Goal: Complete application form: Complete application form

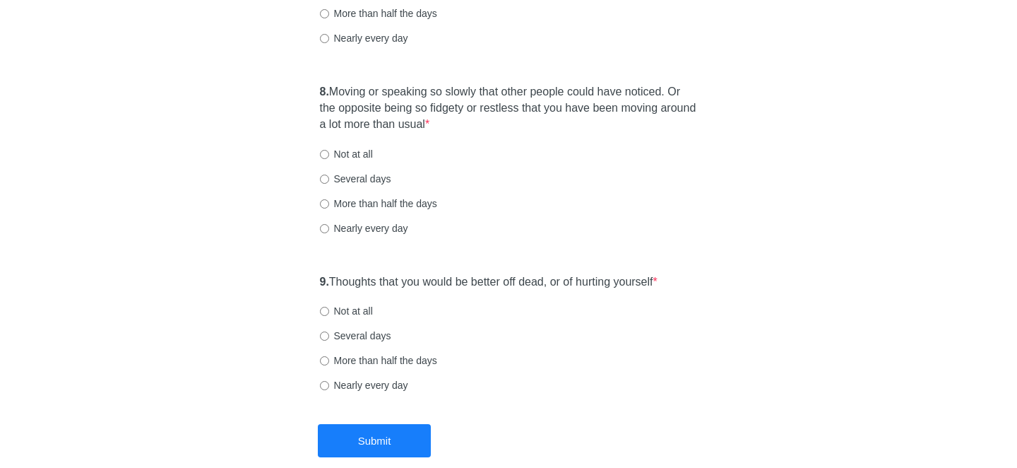
scroll to position [1237, 0]
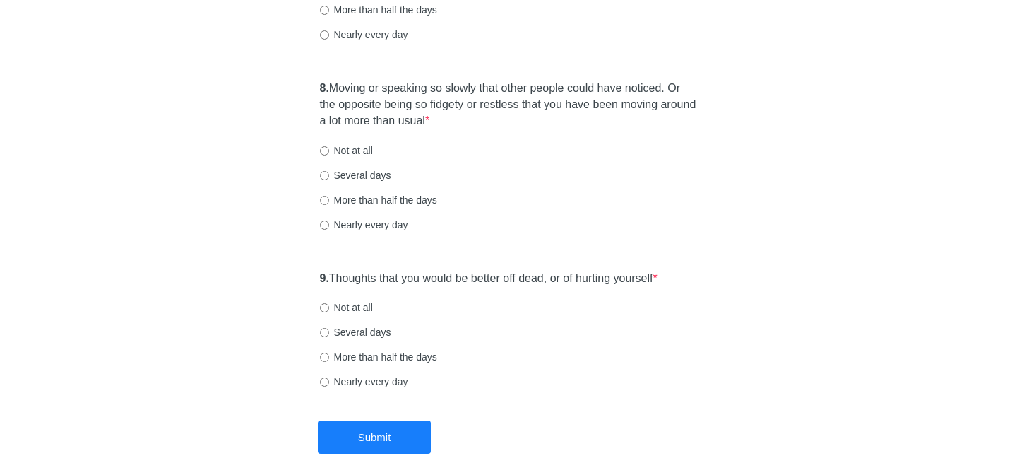
click at [340, 306] on label "Not at all" at bounding box center [346, 307] width 53 height 14
click at [329, 306] on input "Not at all" at bounding box center [324, 307] width 9 height 9
radio input "true"
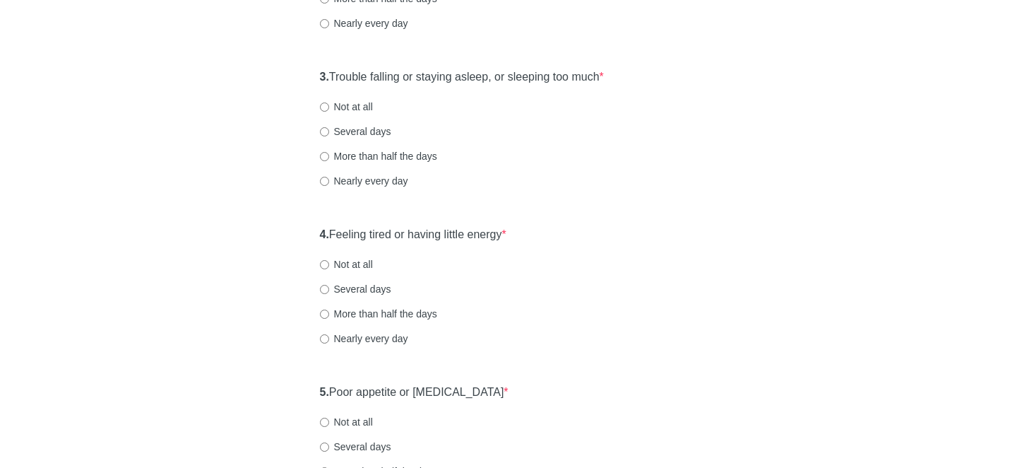
scroll to position [0, 0]
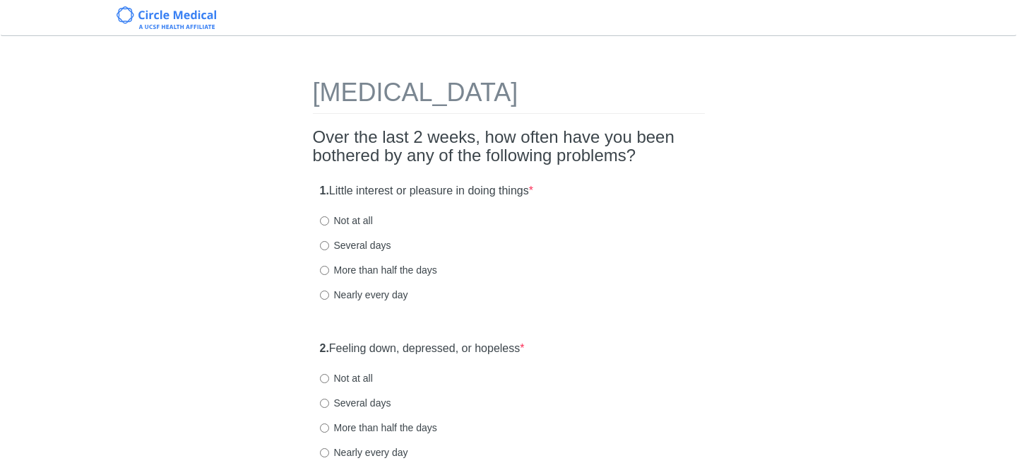
click at [631, 203] on div "1. Little interest or pleasure in doing things * Not at all Several days More t…" at bounding box center [509, 249] width 392 height 147
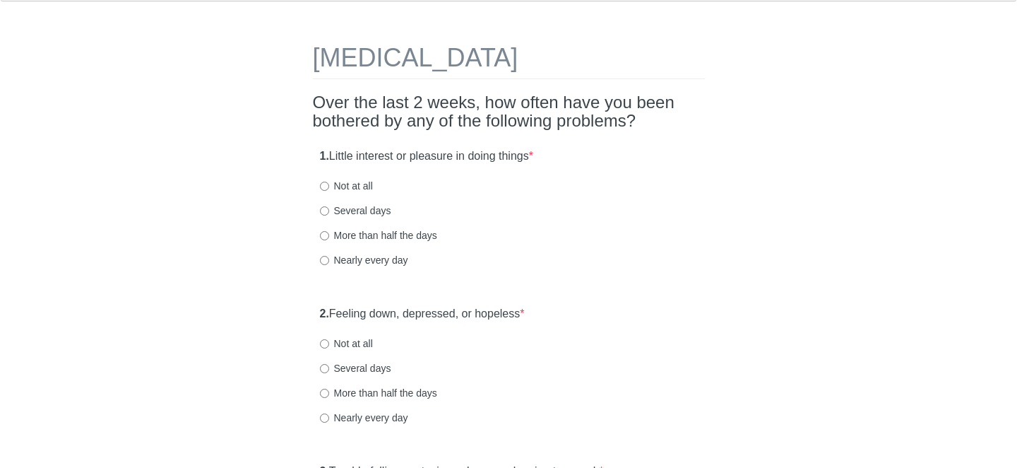
scroll to position [42, 0]
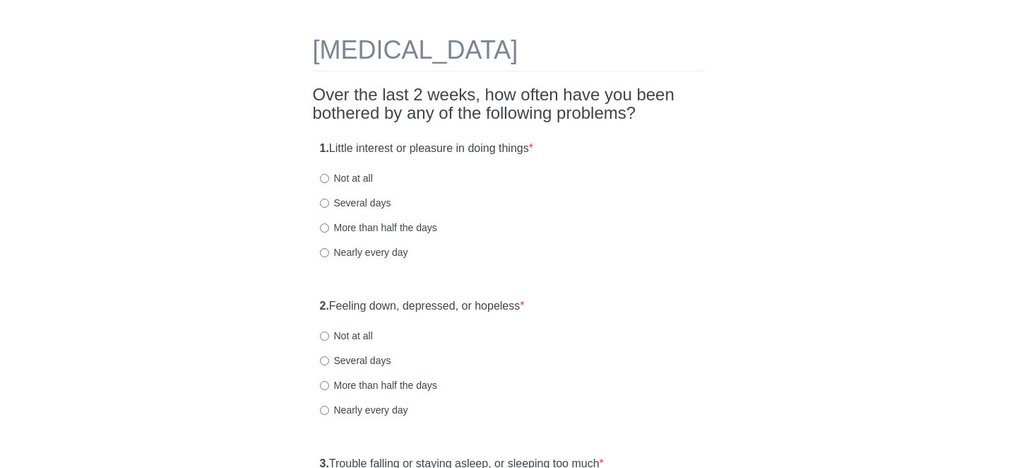
click at [355, 174] on label "Not at all" at bounding box center [346, 178] width 53 height 14
click at [329, 174] on input "Not at all" at bounding box center [324, 178] width 9 height 9
radio input "true"
click at [360, 341] on label "Not at all" at bounding box center [346, 335] width 53 height 14
click at [329, 340] on input "Not at all" at bounding box center [324, 335] width 9 height 9
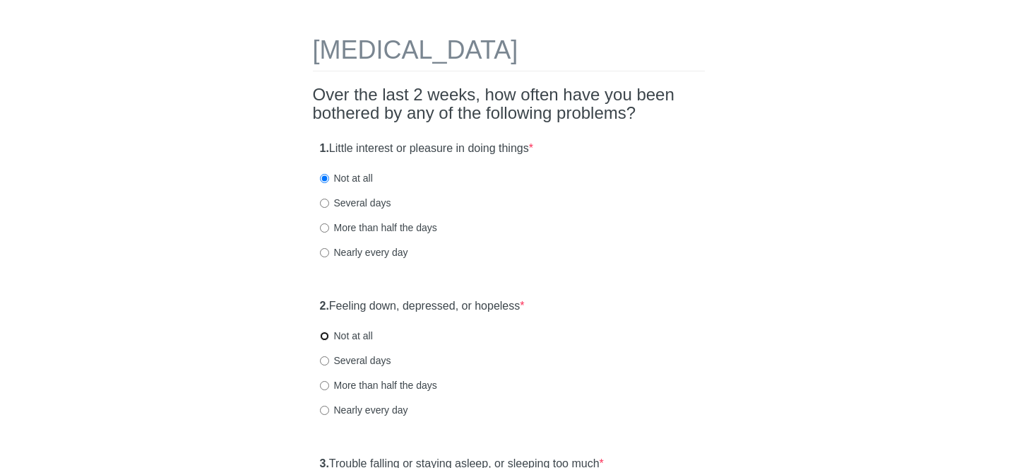
radio input "true"
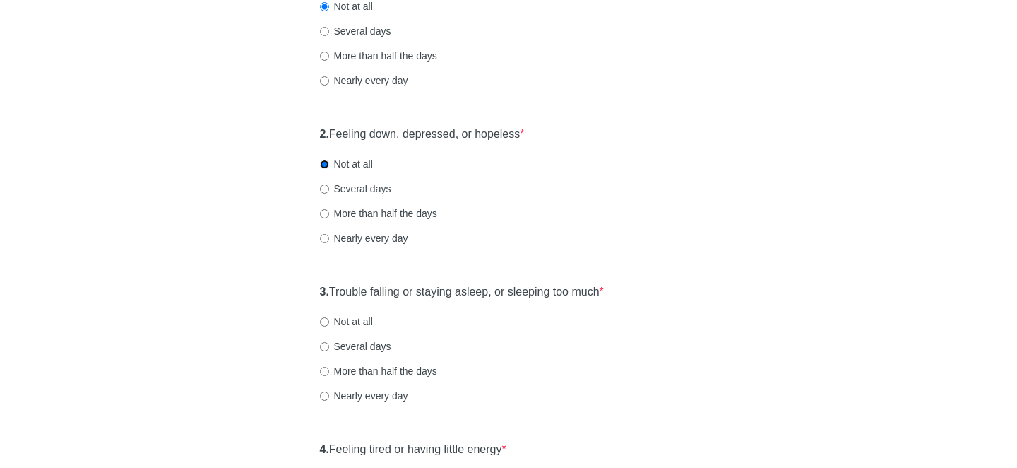
scroll to position [215, 0]
click at [354, 319] on label "Not at all" at bounding box center [346, 320] width 53 height 14
click at [329, 319] on input "Not at all" at bounding box center [324, 320] width 9 height 9
radio input "true"
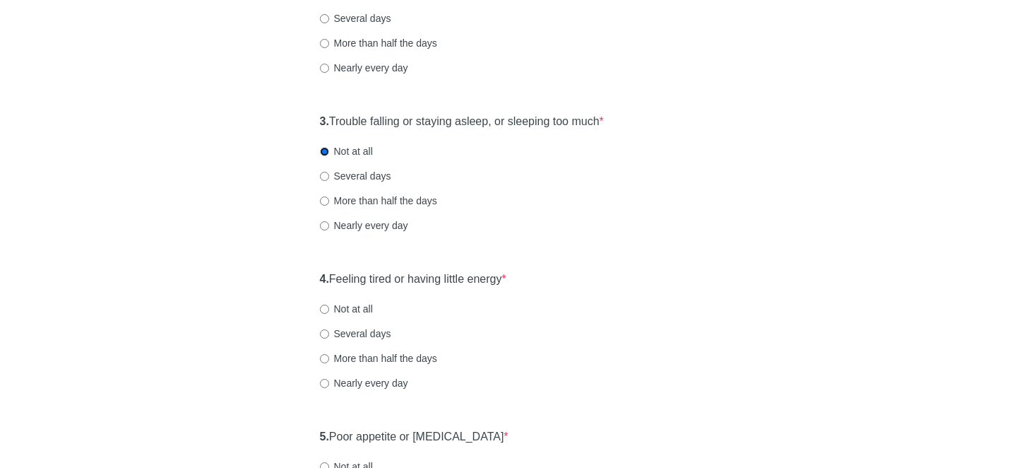
scroll to position [388, 0]
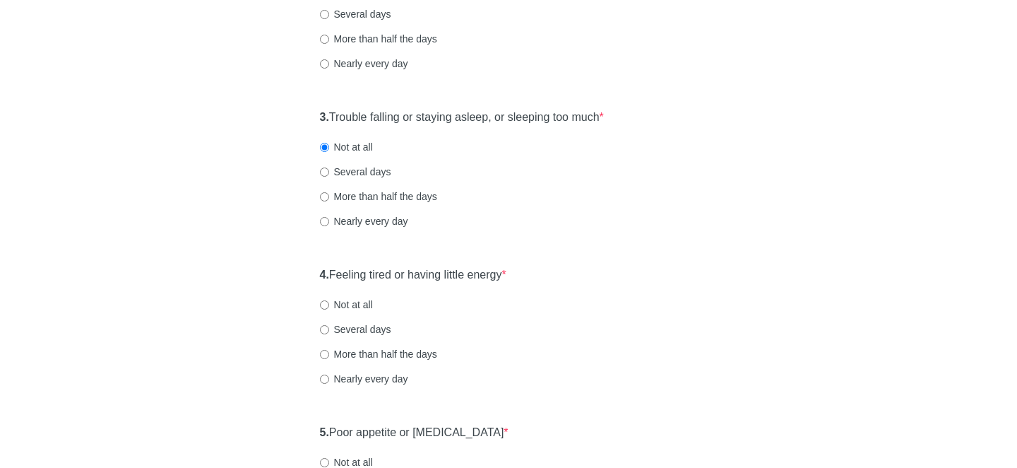
click at [350, 311] on div "4. Feeling tired or having little energy * Not at all Several days More than ha…" at bounding box center [509, 333] width 392 height 147
click at [341, 300] on label "Not at all" at bounding box center [346, 304] width 53 height 14
click at [329, 300] on input "Not at all" at bounding box center [324, 304] width 9 height 9
radio input "true"
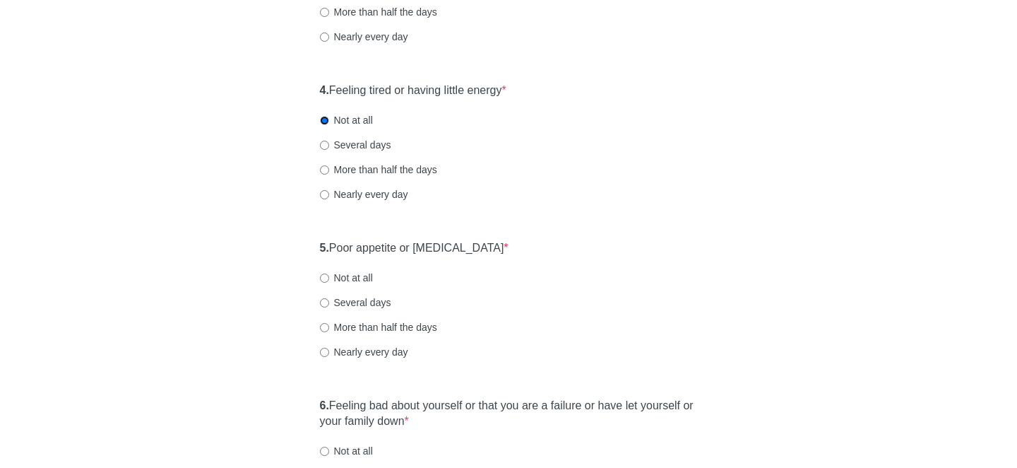
scroll to position [583, 0]
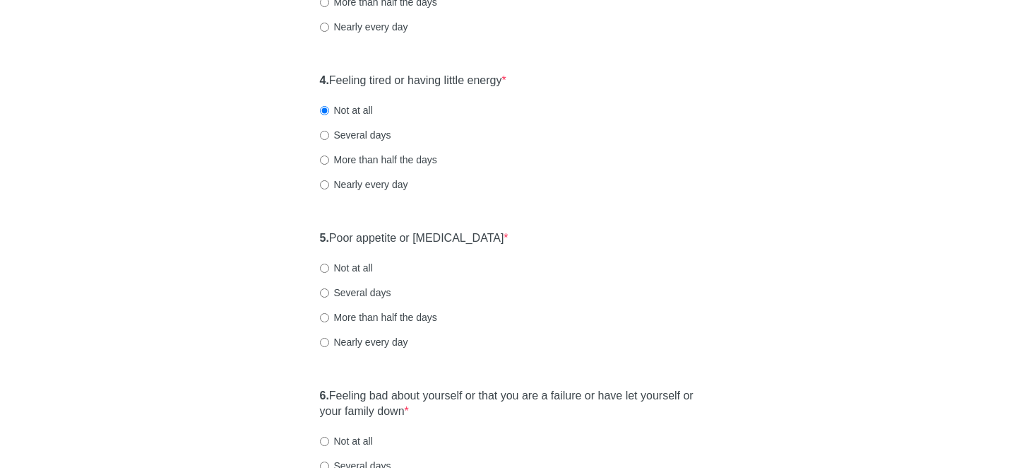
click at [362, 261] on label "Not at all" at bounding box center [346, 268] width 53 height 14
click at [329, 263] on input "Not at all" at bounding box center [324, 267] width 9 height 9
radio input "true"
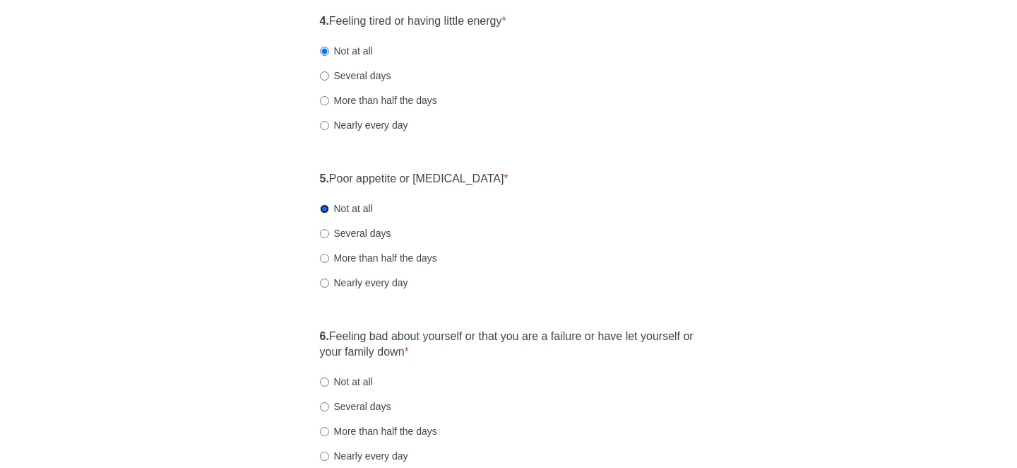
scroll to position [647, 0]
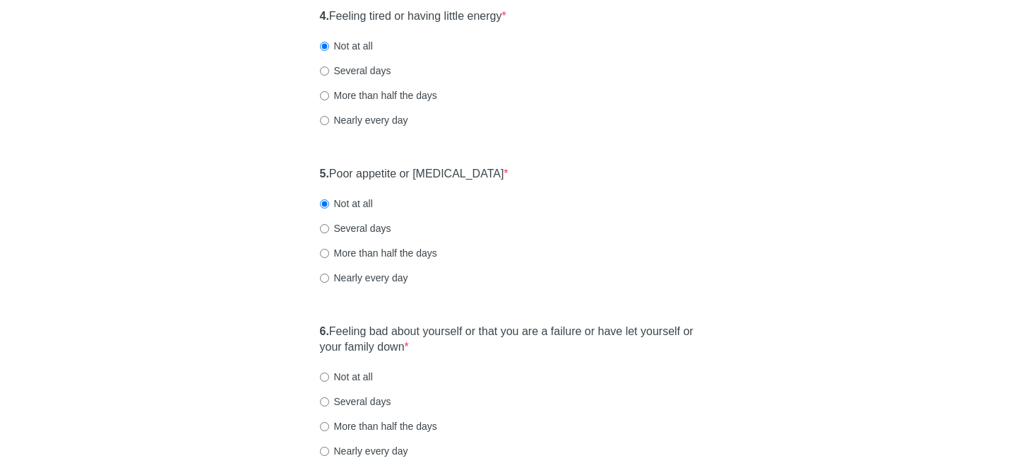
click at [357, 370] on label "Not at all" at bounding box center [346, 376] width 53 height 14
click at [329, 372] on input "Not at all" at bounding box center [324, 376] width 9 height 9
radio input "true"
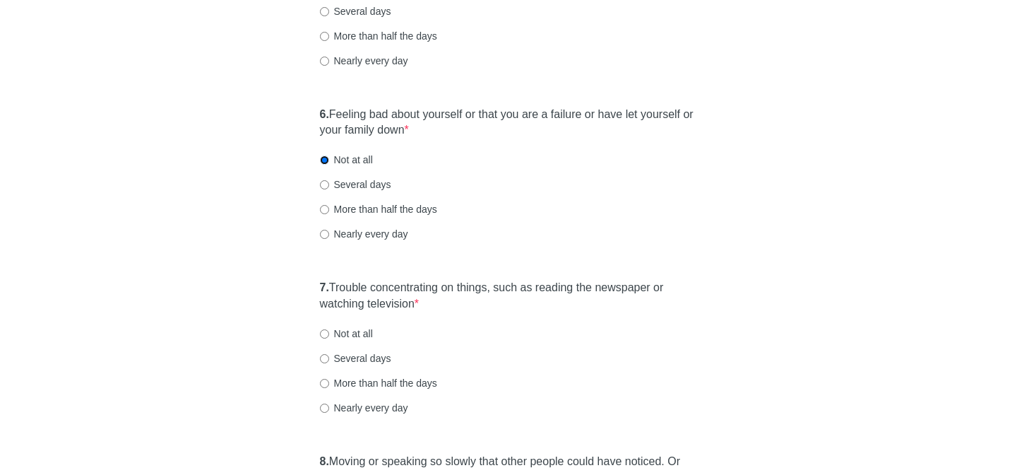
scroll to position [911, 0]
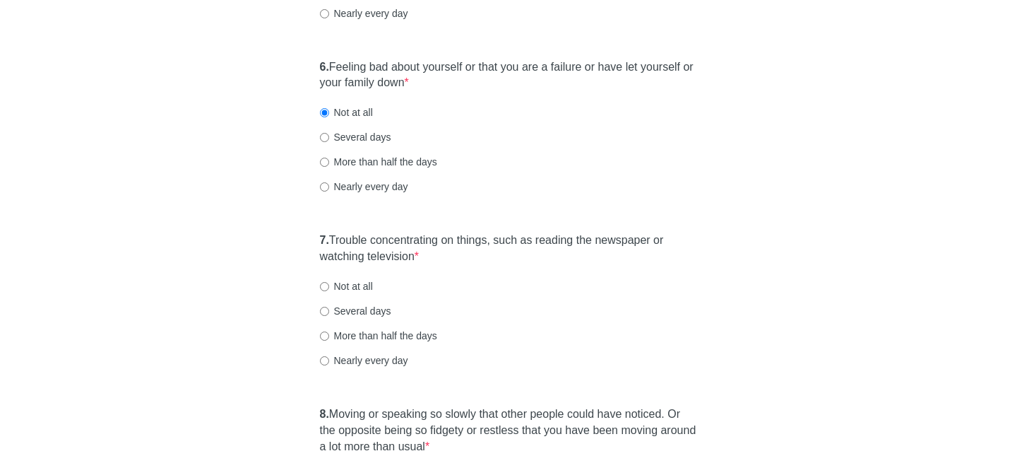
click at [361, 280] on label "Not at all" at bounding box center [346, 286] width 53 height 14
click at [329, 282] on input "Not at all" at bounding box center [324, 286] width 9 height 9
radio input "true"
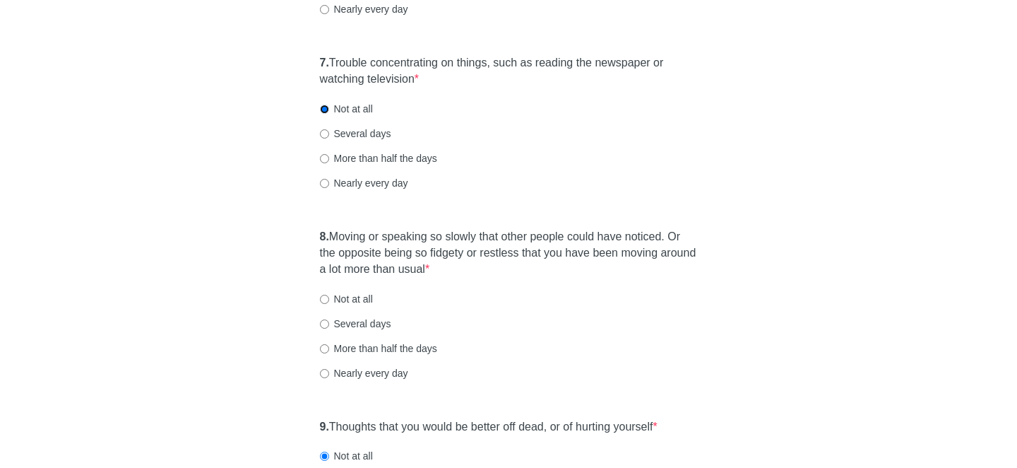
scroll to position [1170, 0]
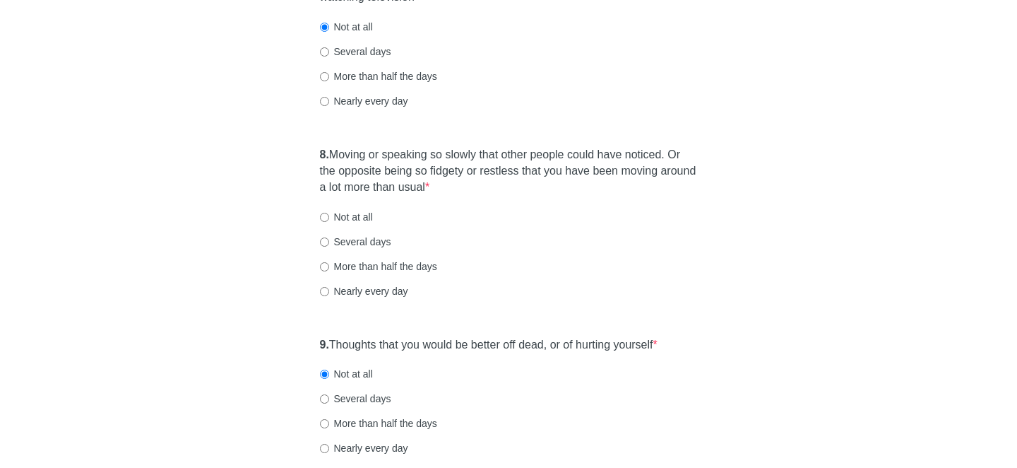
click at [350, 222] on label "Not at all" at bounding box center [346, 217] width 53 height 14
click at [329, 222] on input "Not at all" at bounding box center [324, 217] width 9 height 9
radio input "true"
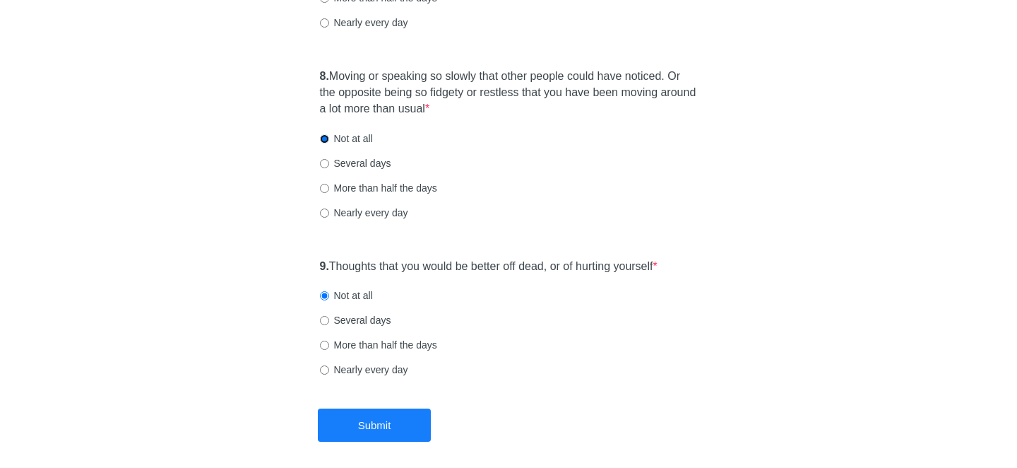
scroll to position [1308, 0]
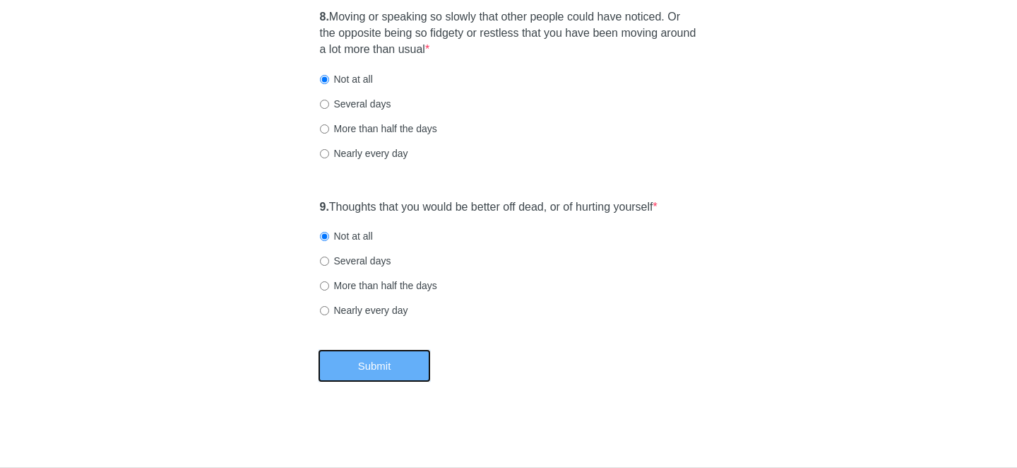
click at [344, 374] on button "Submit" at bounding box center [374, 365] width 113 height 33
